Goal: Information Seeking & Learning: Check status

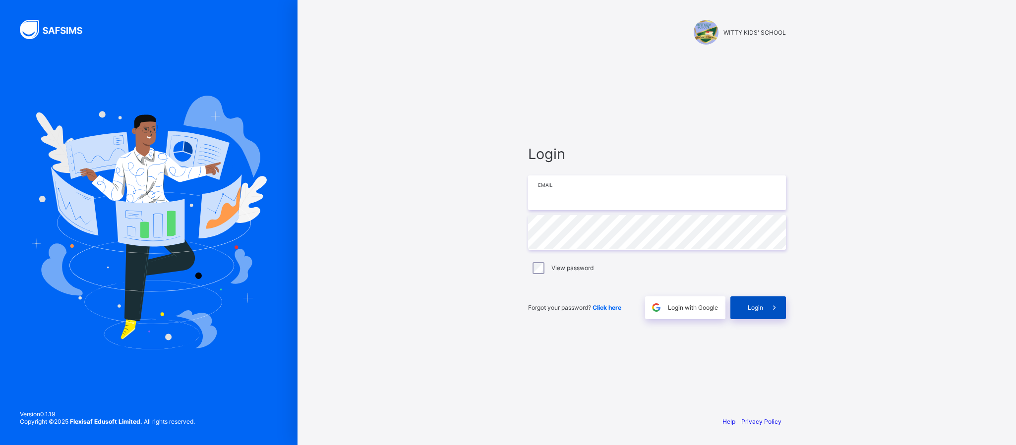
type input "**********"
click at [749, 303] on div "Login" at bounding box center [759, 308] width 56 height 23
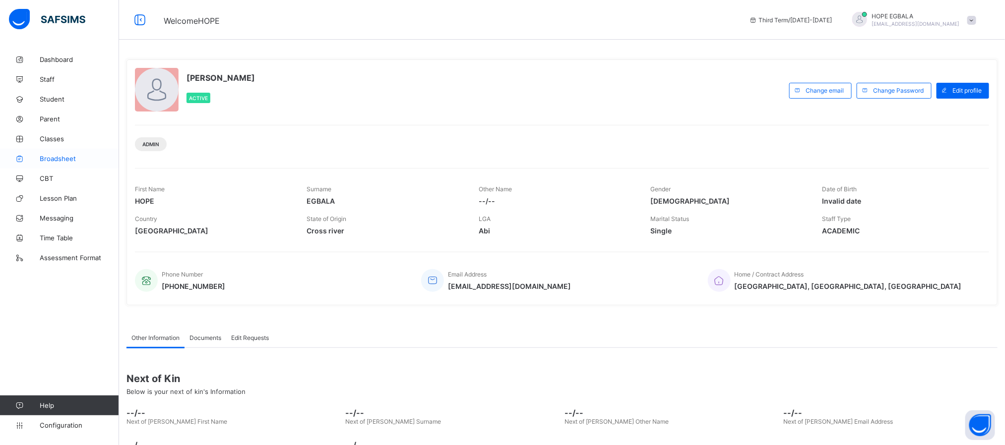
click at [57, 158] on span "Broadsheet" at bounding box center [79, 159] width 79 height 8
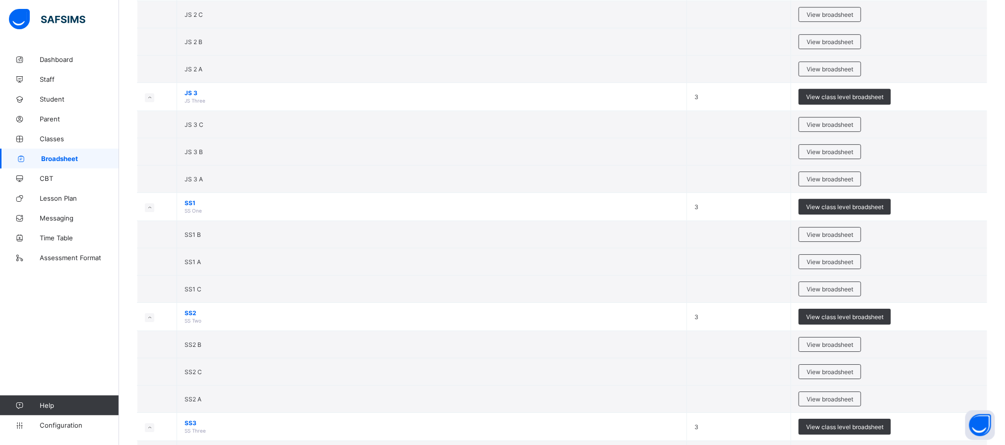
scroll to position [1552, 0]
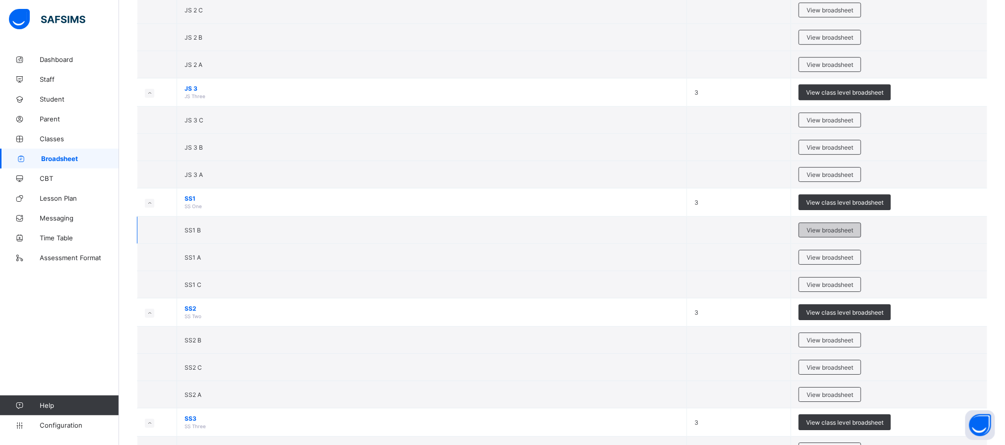
click at [828, 234] on span "View broadsheet" at bounding box center [829, 230] width 47 height 7
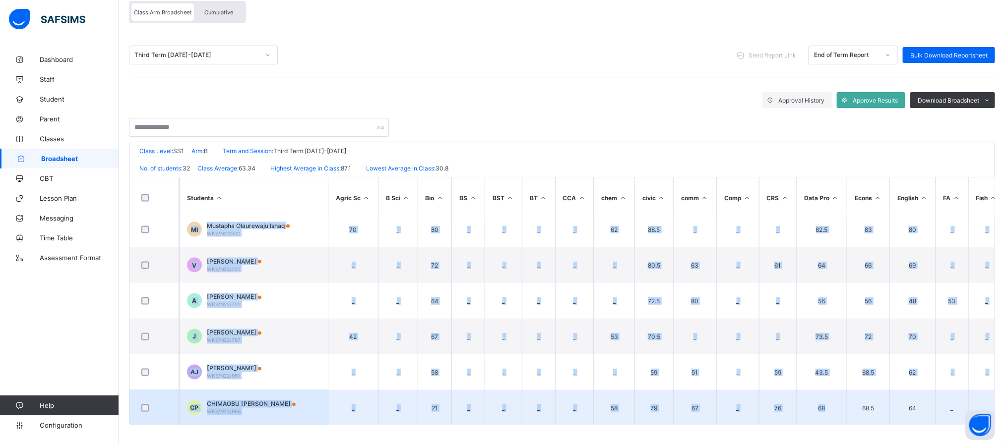
scroll to position [940, 0]
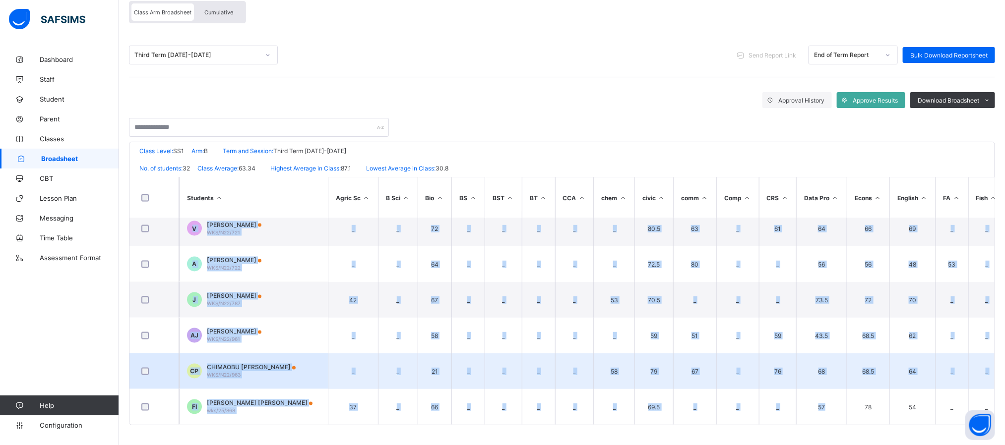
drag, startPoint x: 667, startPoint y: 421, endPoint x: 837, endPoint y: 419, distance: 170.1
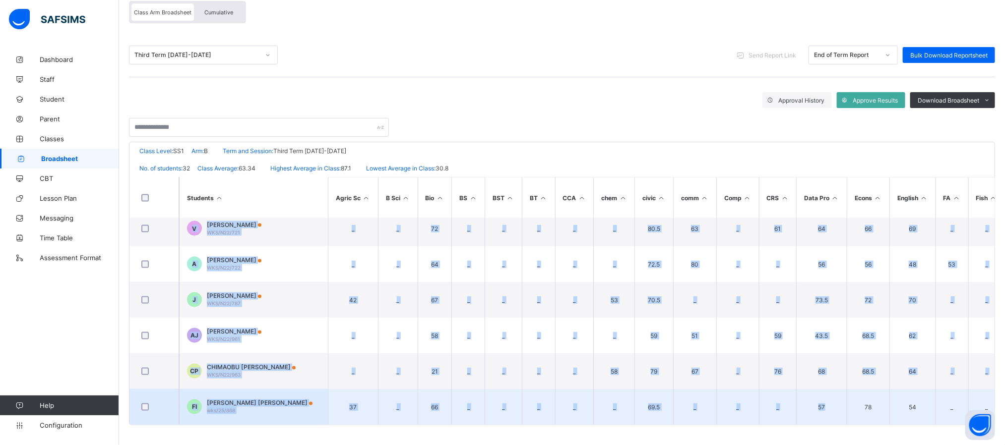
click at [753, 389] on td "_" at bounding box center [737, 407] width 43 height 36
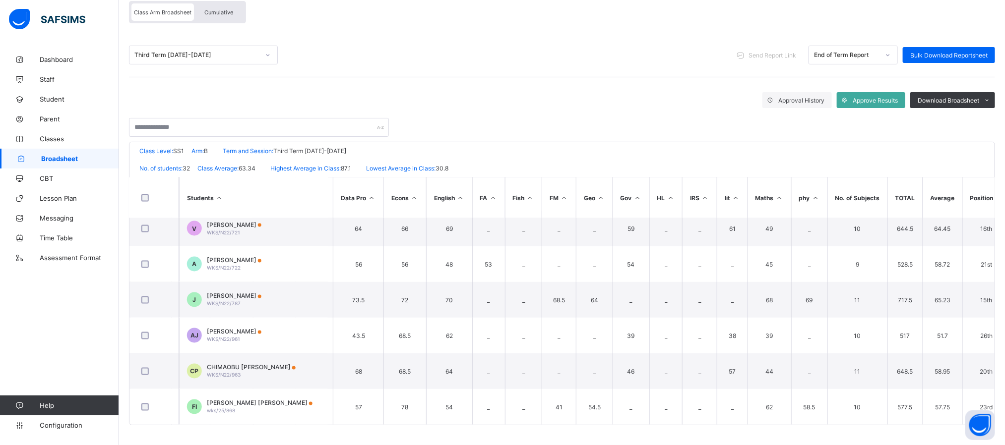
scroll to position [939, 510]
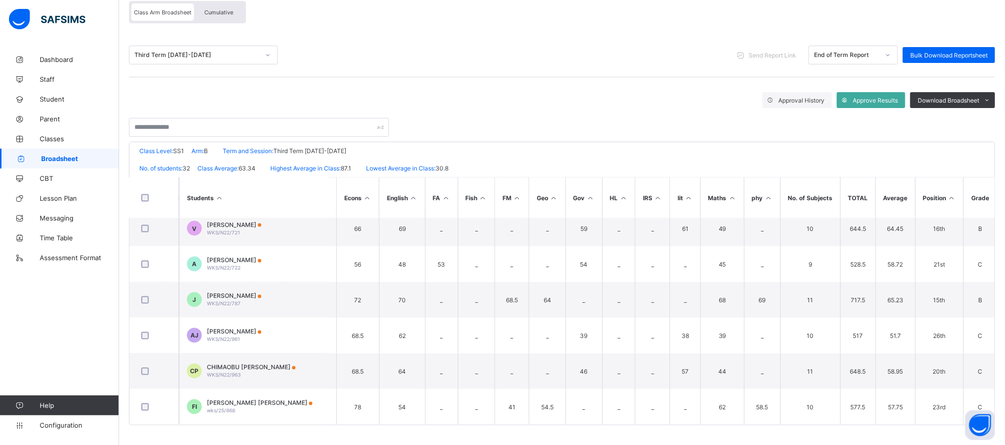
drag, startPoint x: 870, startPoint y: 425, endPoint x: 689, endPoint y: 436, distance: 181.9
click at [689, 436] on div "Broadsheet / SS1 B Class Arm Broadsheet Cumulative Third Term [DATE]-[DATE] Sen…" at bounding box center [562, 202] width 886 height 487
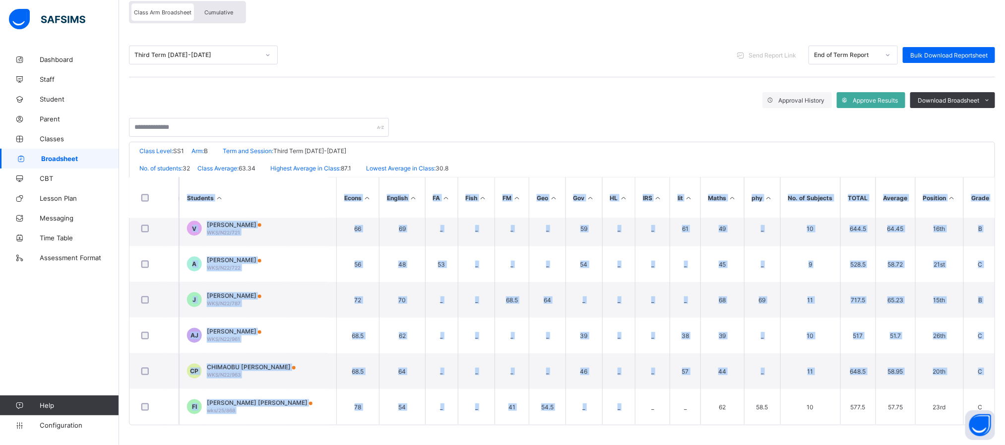
scroll to position [940, 510]
drag, startPoint x: 652, startPoint y: 421, endPoint x: 591, endPoint y: 422, distance: 60.5
click at [597, 424] on div "Students Agric Sc B Sci Bio BS BST BT CCA chem civic comm Comp CRS Data Pro Eco…" at bounding box center [561, 301] width 865 height 248
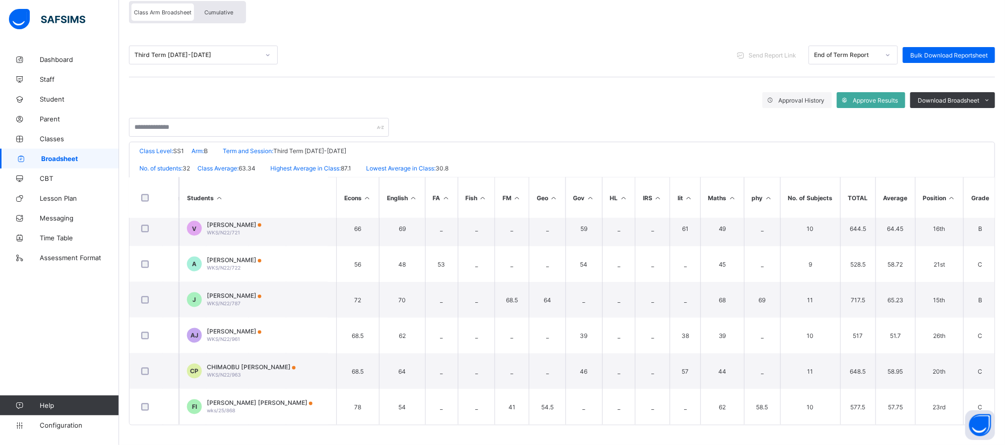
drag, startPoint x: 588, startPoint y: 420, endPoint x: 569, endPoint y: 426, distance: 19.8
click at [573, 426] on div "WITTY KIDS' SCHOOL Date: [DATE] 4:10:04 pm Class Level: SS1 Arm: B Term and Ses…" at bounding box center [562, 284] width 866 height 284
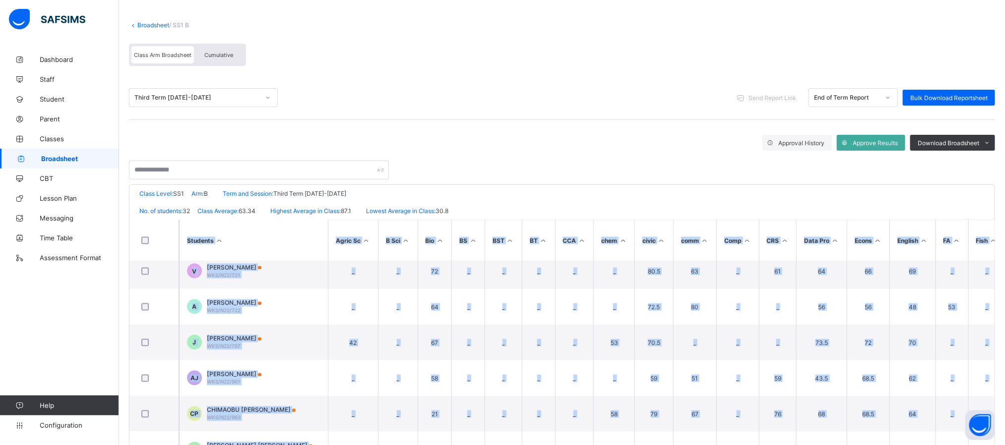
scroll to position [0, 0]
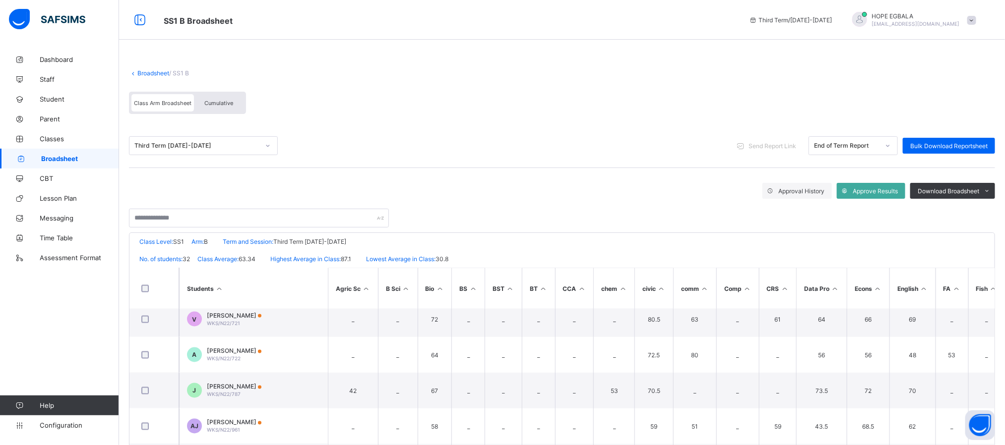
click at [778, 221] on div at bounding box center [562, 213] width 866 height 29
click at [219, 97] on div "Cumulative" at bounding box center [219, 102] width 50 height 17
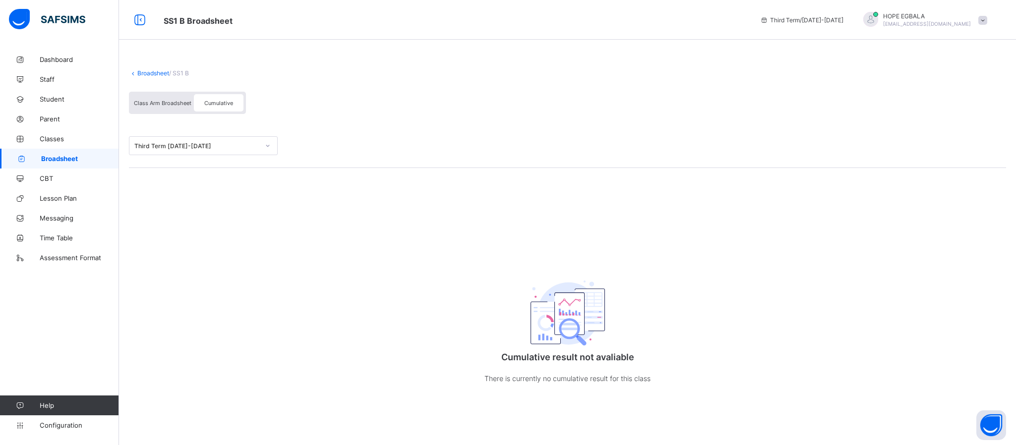
click at [158, 112] on div "Class Arm Broadsheet Cumulative" at bounding box center [187, 103] width 117 height 22
click at [158, 105] on span "Class Arm Broadsheet" at bounding box center [163, 103] width 58 height 7
